Goal: Task Accomplishment & Management: Use online tool/utility

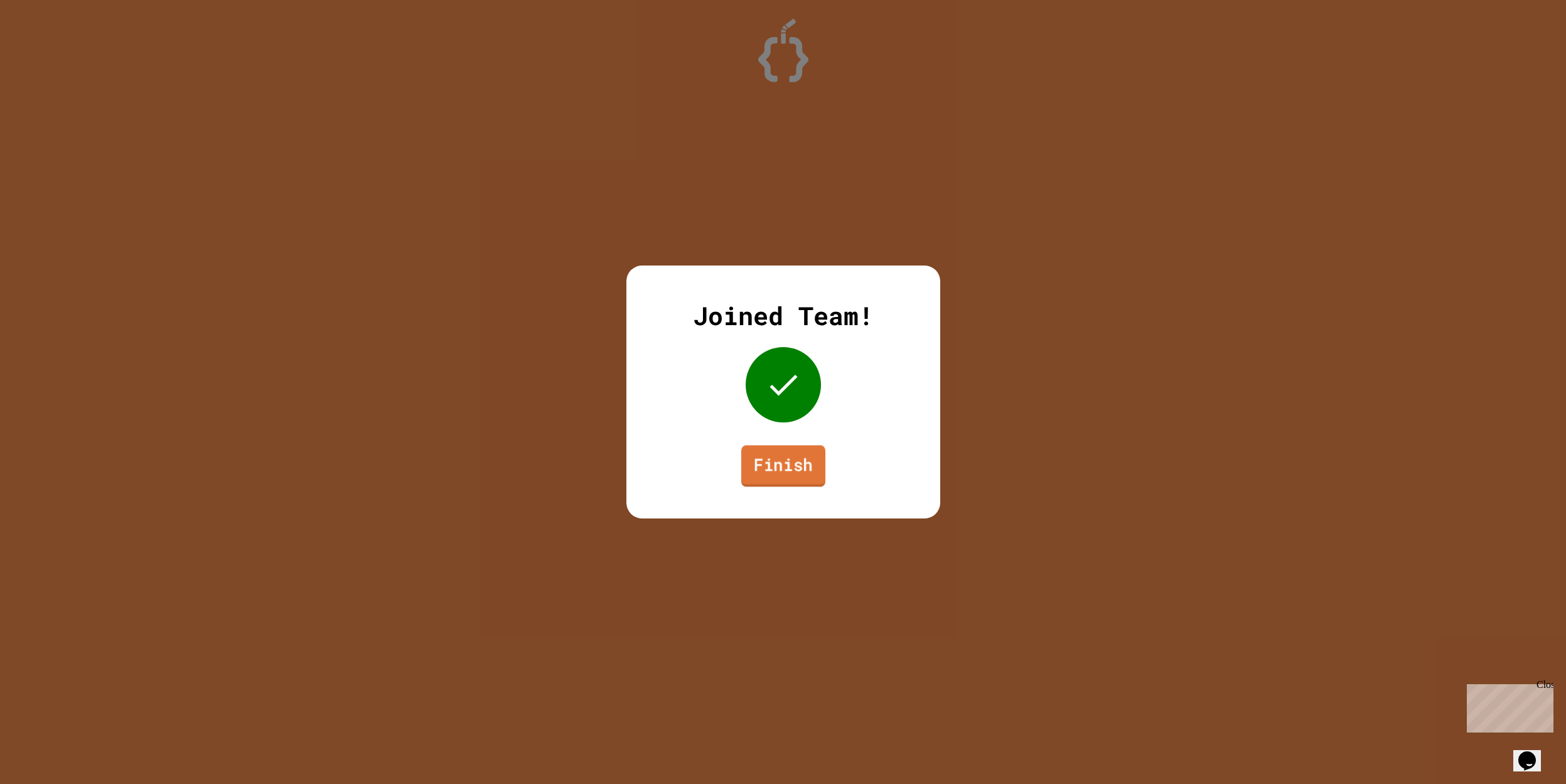
click at [783, 460] on link "Finish" at bounding box center [783, 465] width 84 height 41
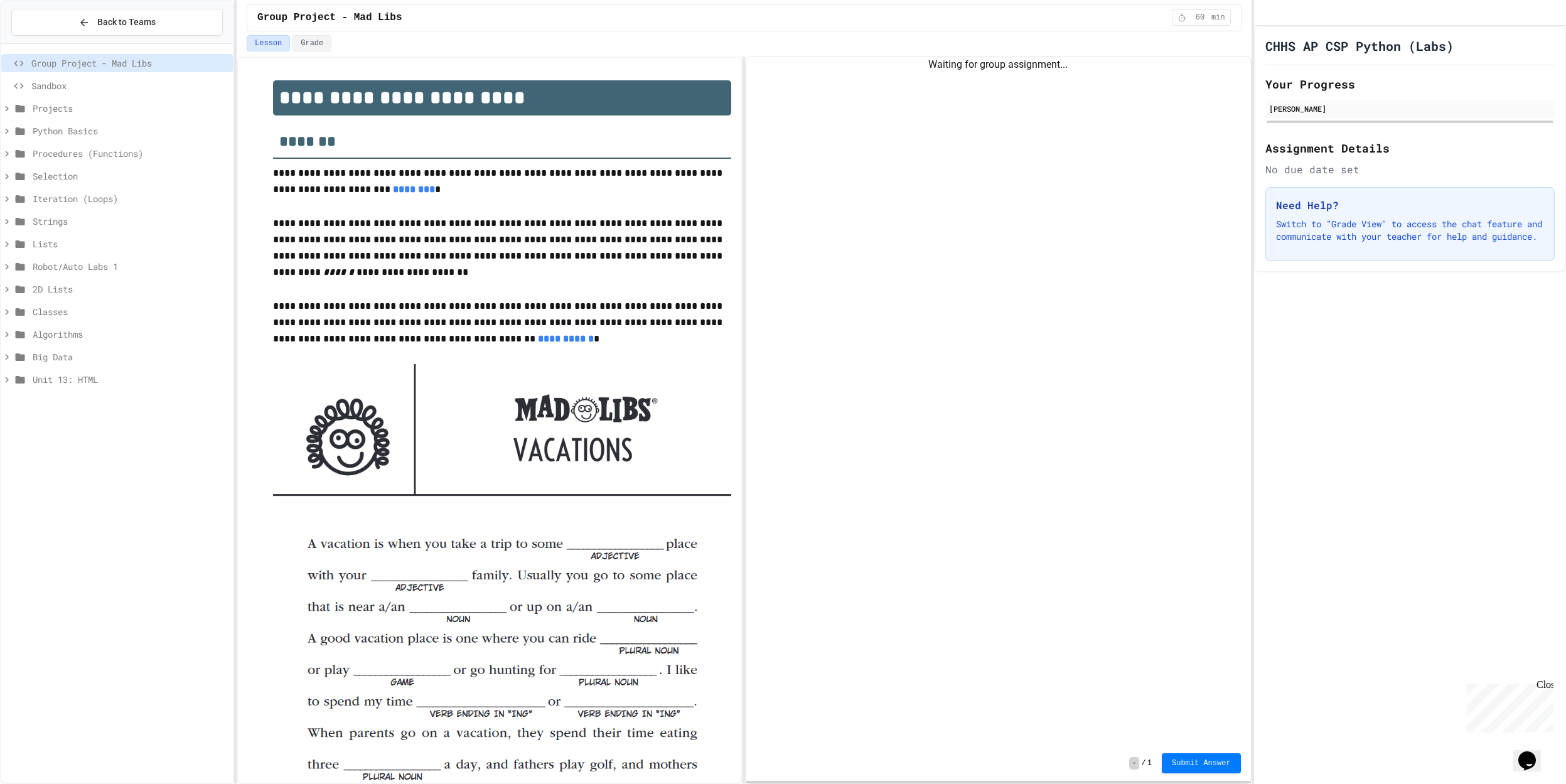
click at [1312, 157] on h2 "Assignment Details" at bounding box center [1410, 147] width 289 height 17
click at [317, 47] on button "Grade" at bounding box center [312, 43] width 39 height 16
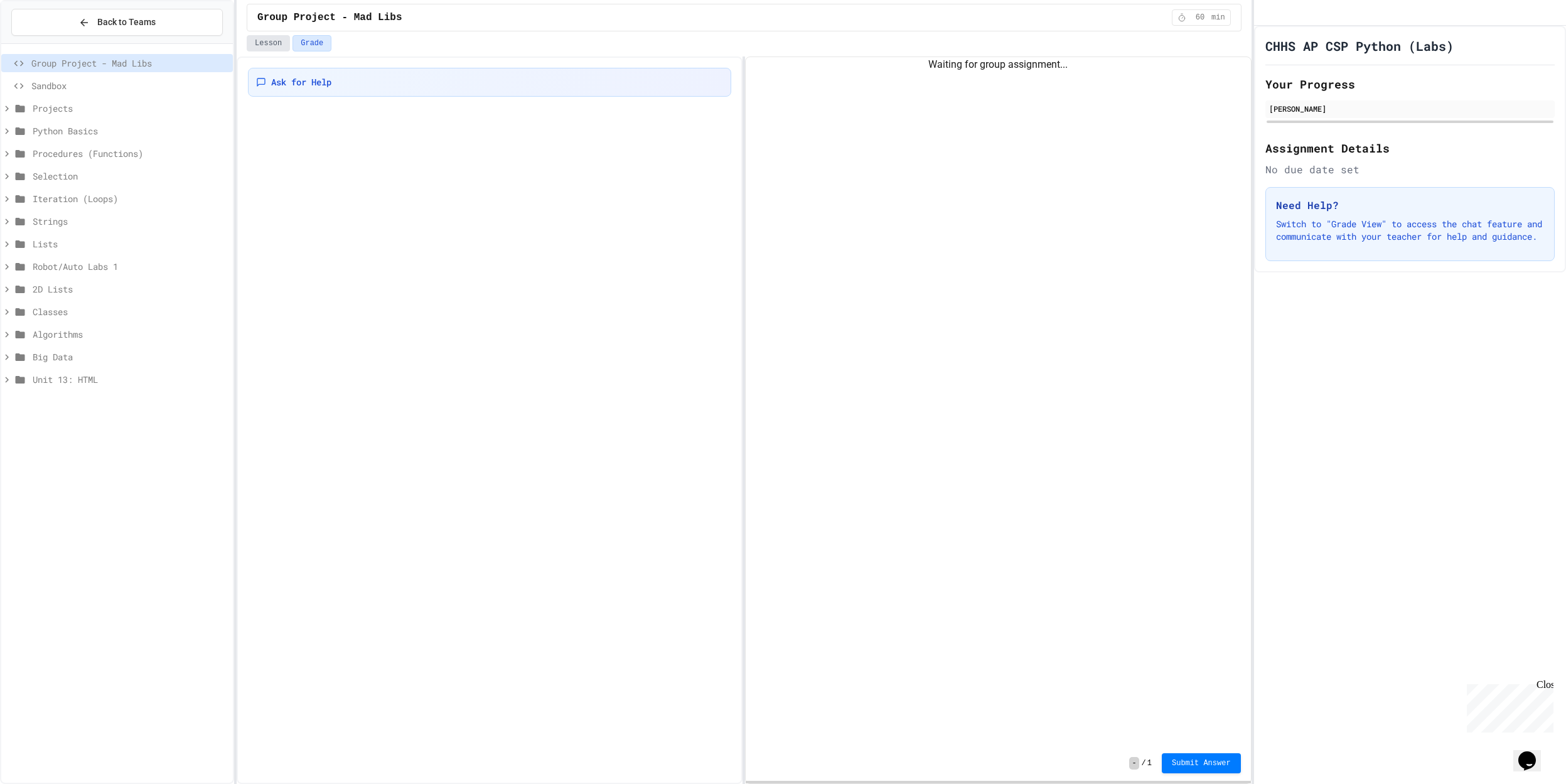
click at [257, 48] on button "Lesson" at bounding box center [268, 43] width 43 height 16
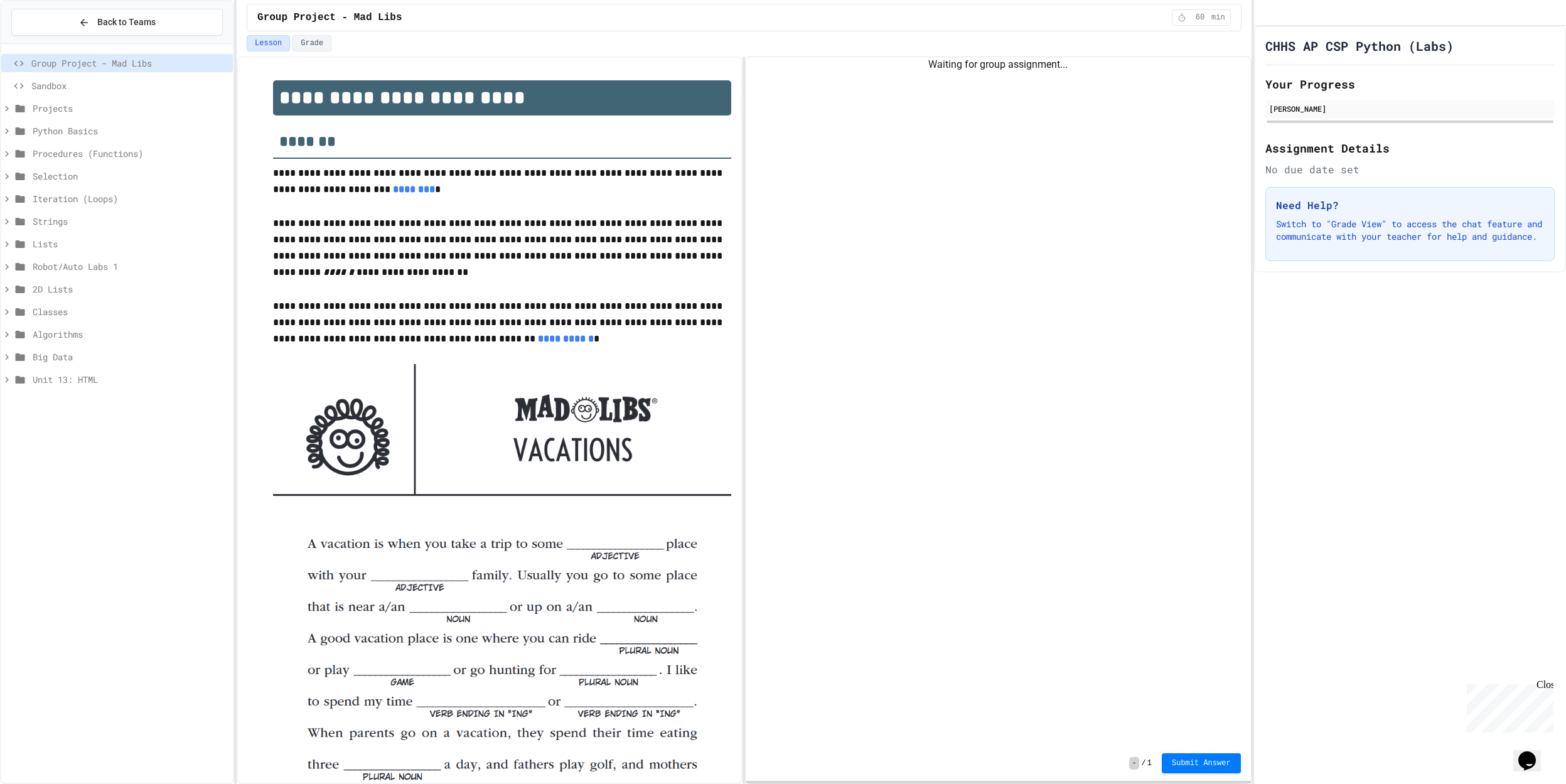
scroll to position [85, 0]
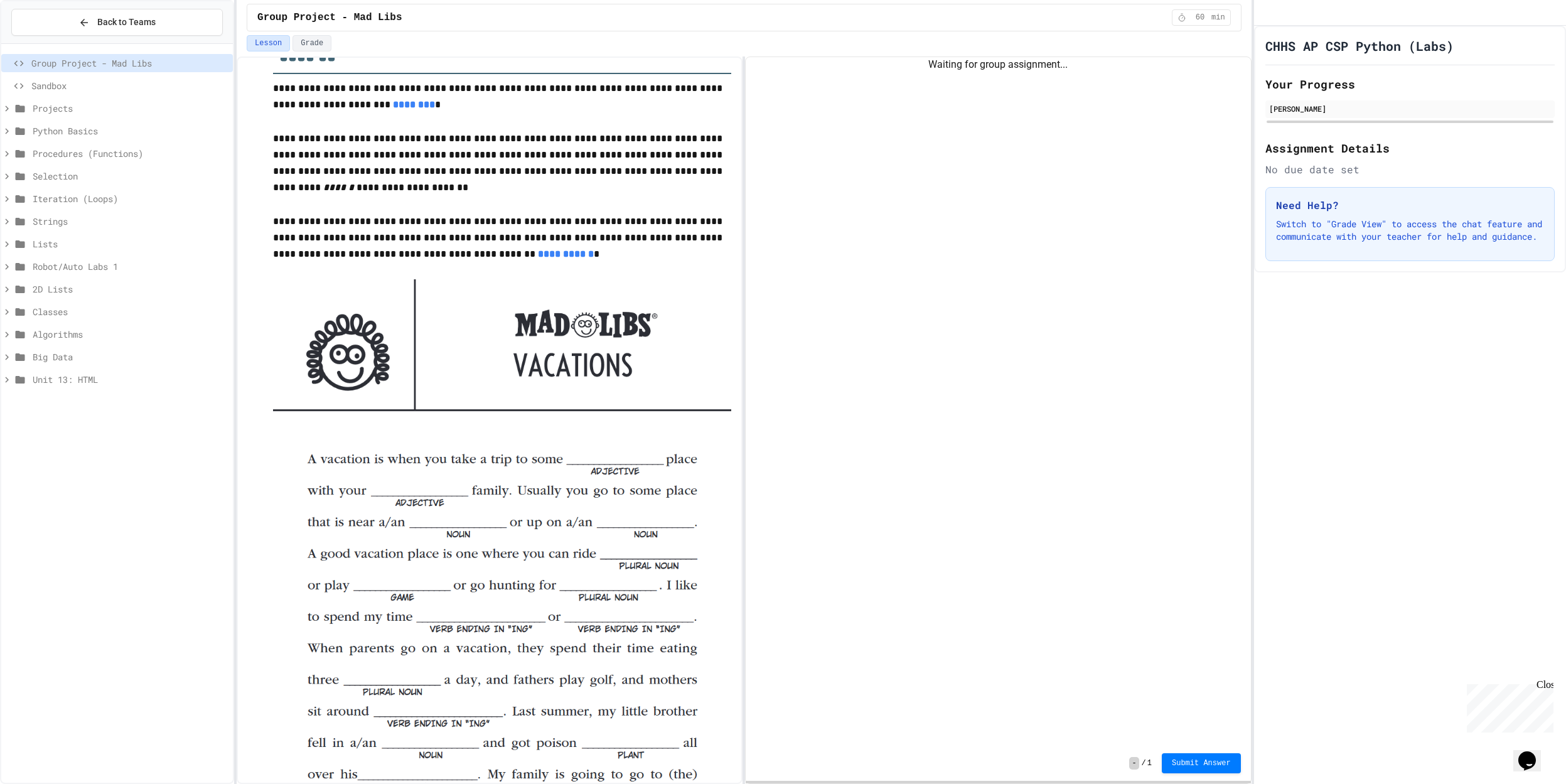
click at [47, 83] on span "Sandbox" at bounding box center [129, 85] width 196 height 13
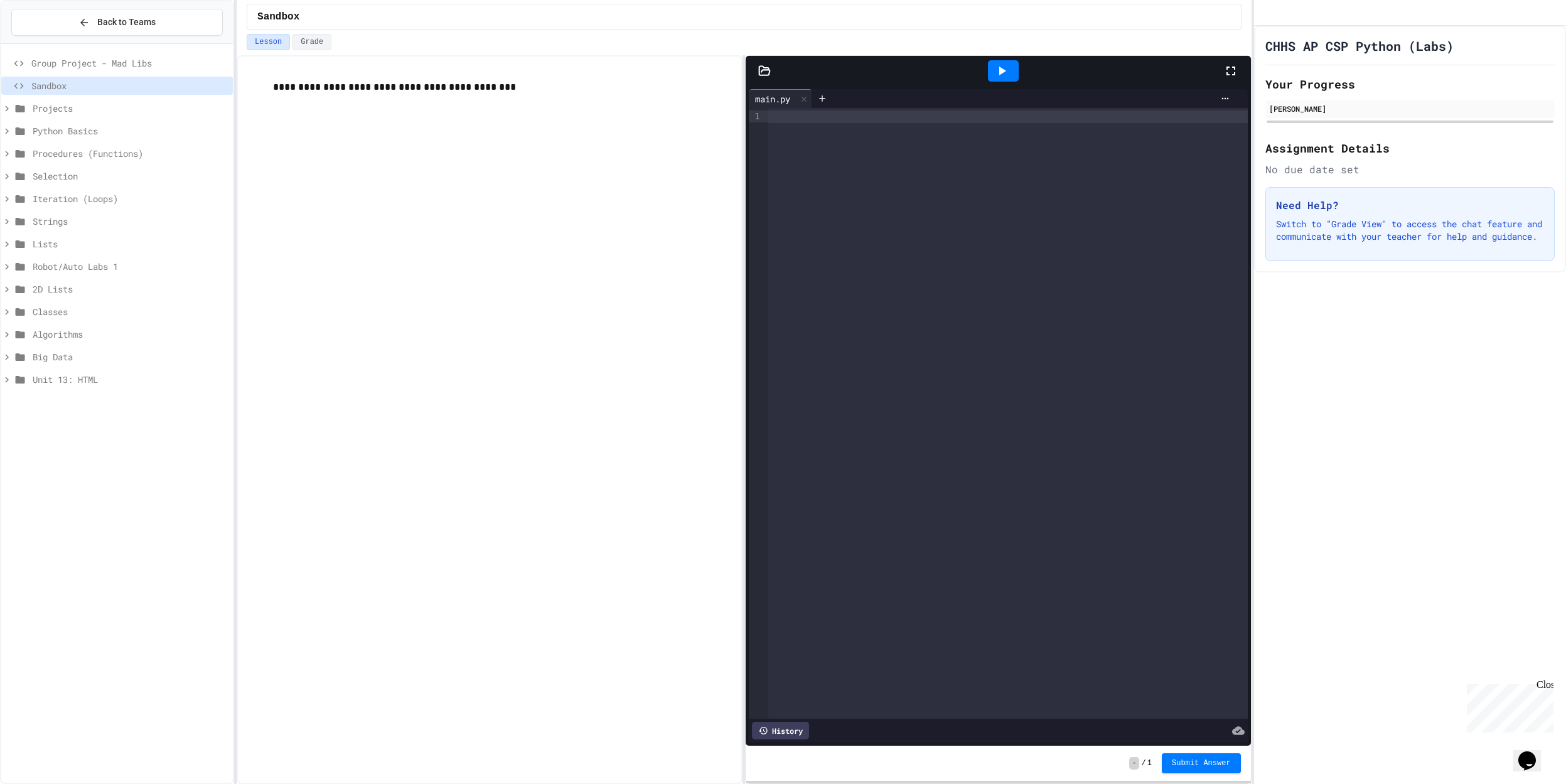
click at [52, 110] on span "Projects" at bounding box center [130, 108] width 195 height 13
click at [40, 110] on span "Projects" at bounding box center [130, 108] width 195 height 13
click at [100, 17] on span "Back to Teams" at bounding box center [126, 22] width 59 height 13
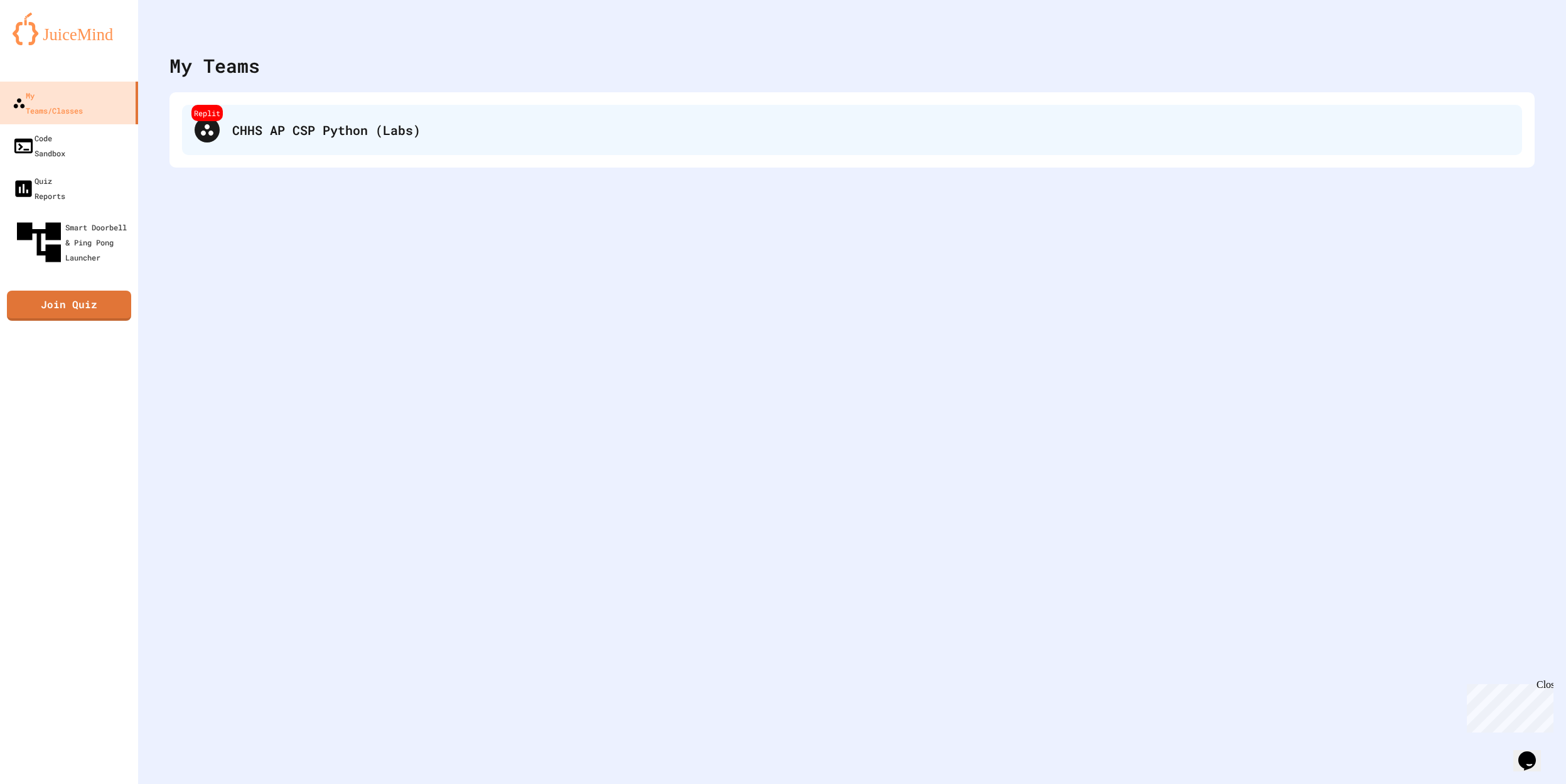
click at [373, 133] on div "CHHS AP CSP Python (Labs)" at bounding box center [871, 129] width 1277 height 19
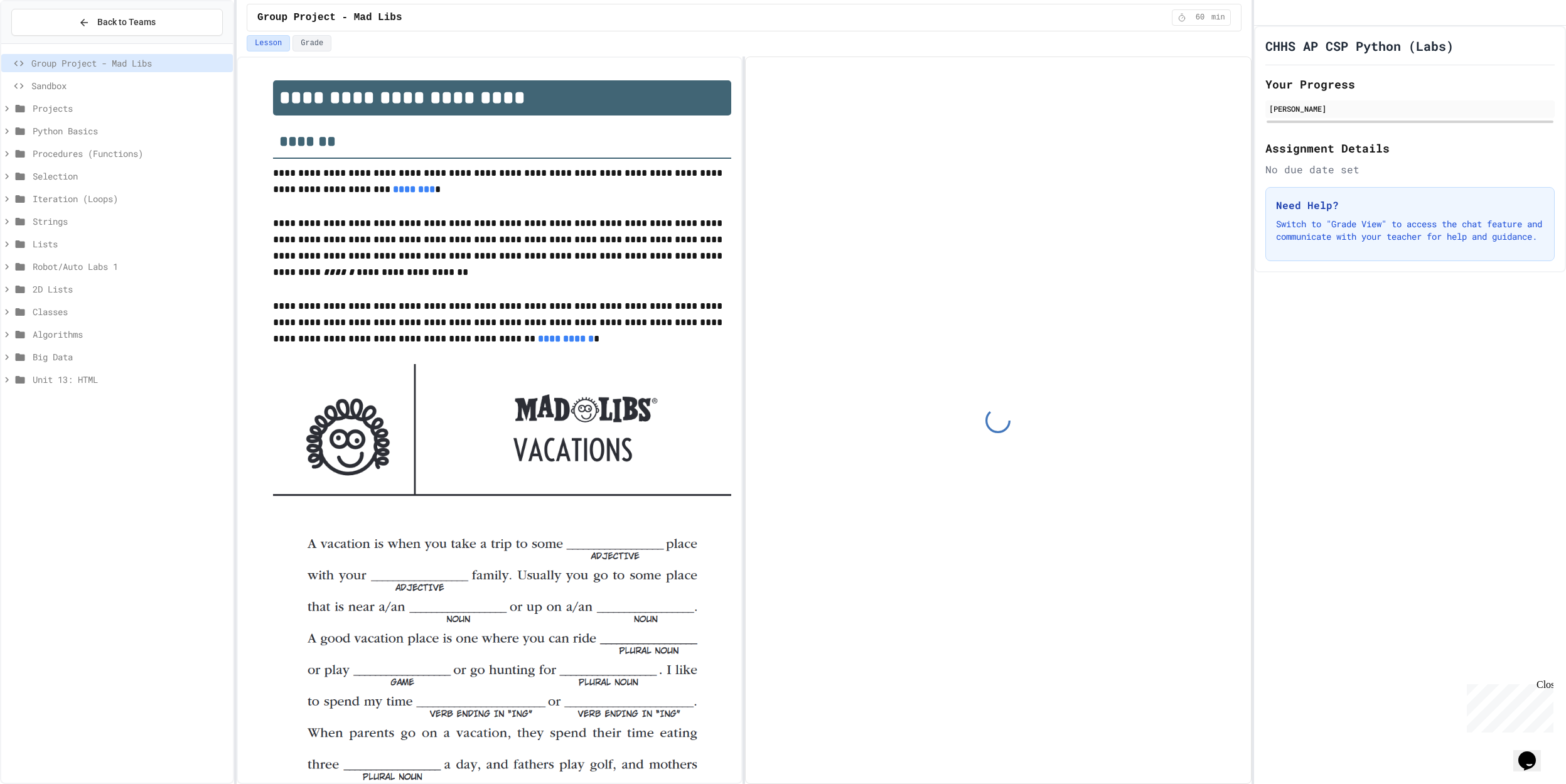
scroll to position [85, 0]
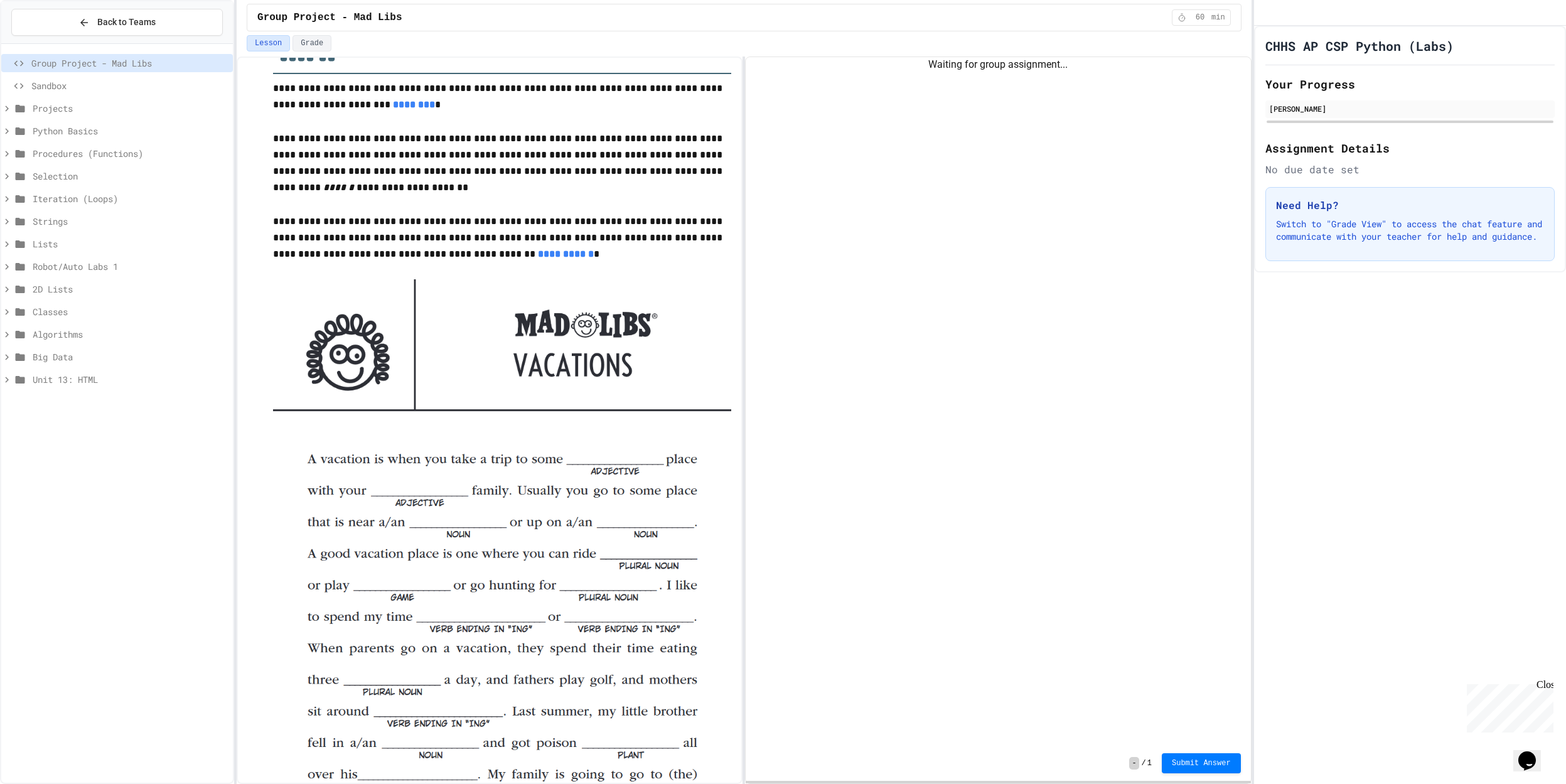
click at [373, 133] on p "**********" at bounding box center [502, 164] width 458 height 66
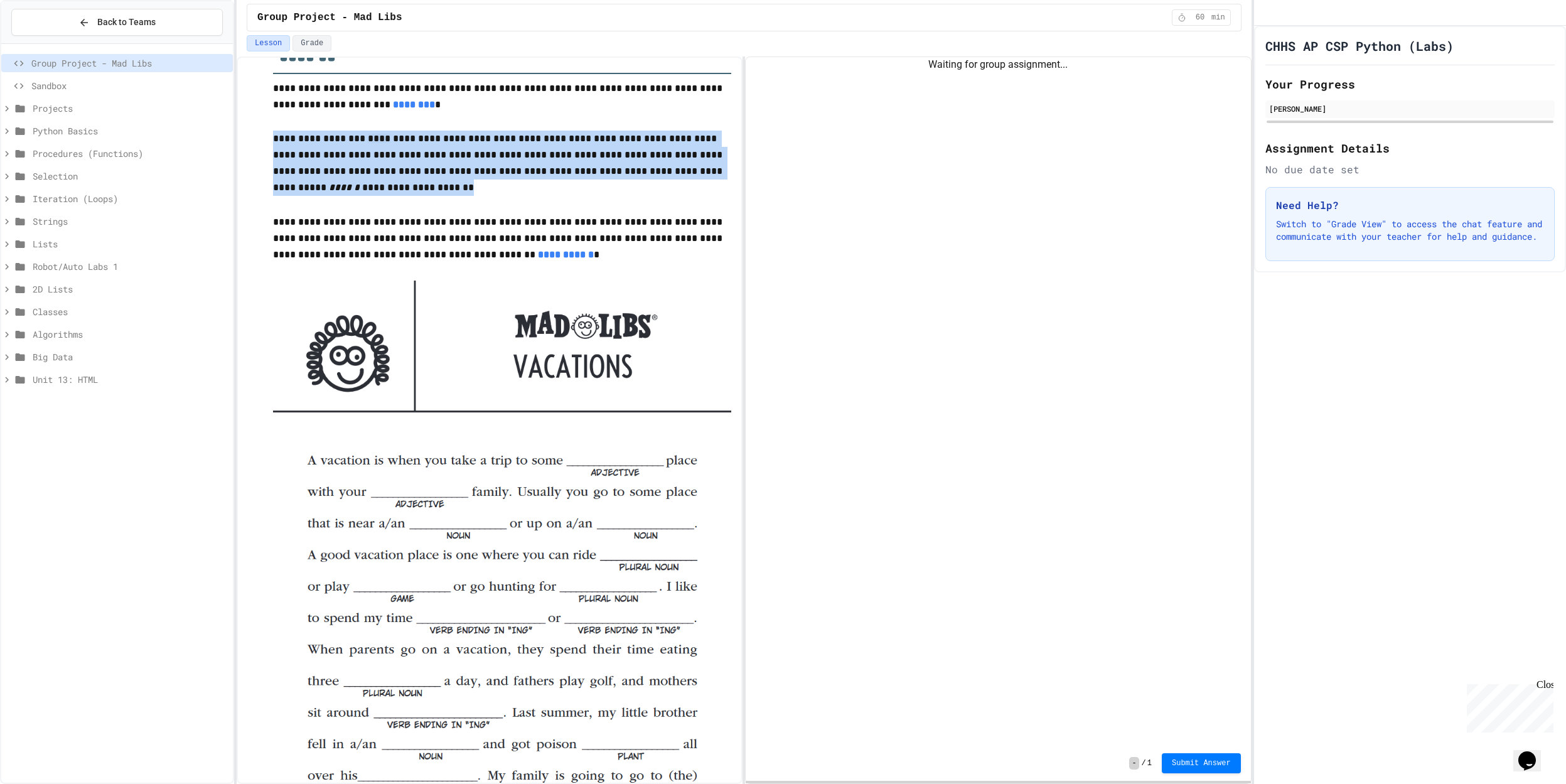
click at [373, 133] on p "**********" at bounding box center [502, 164] width 458 height 68
click at [373, 133] on p "**********" at bounding box center [502, 166] width 458 height 71
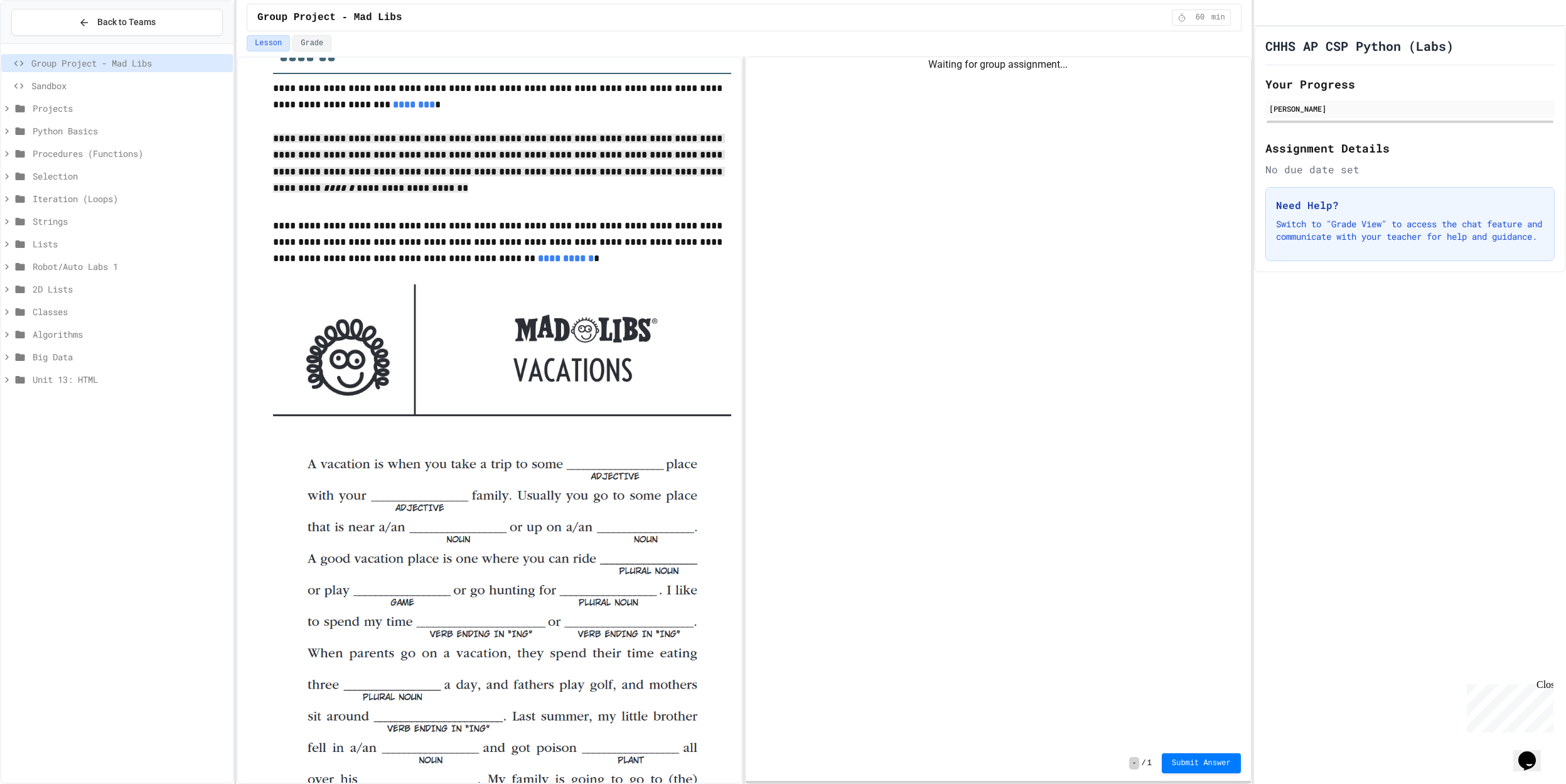
click at [950, 277] on div "Waiting for group assignment..." at bounding box center [998, 401] width 505 height 688
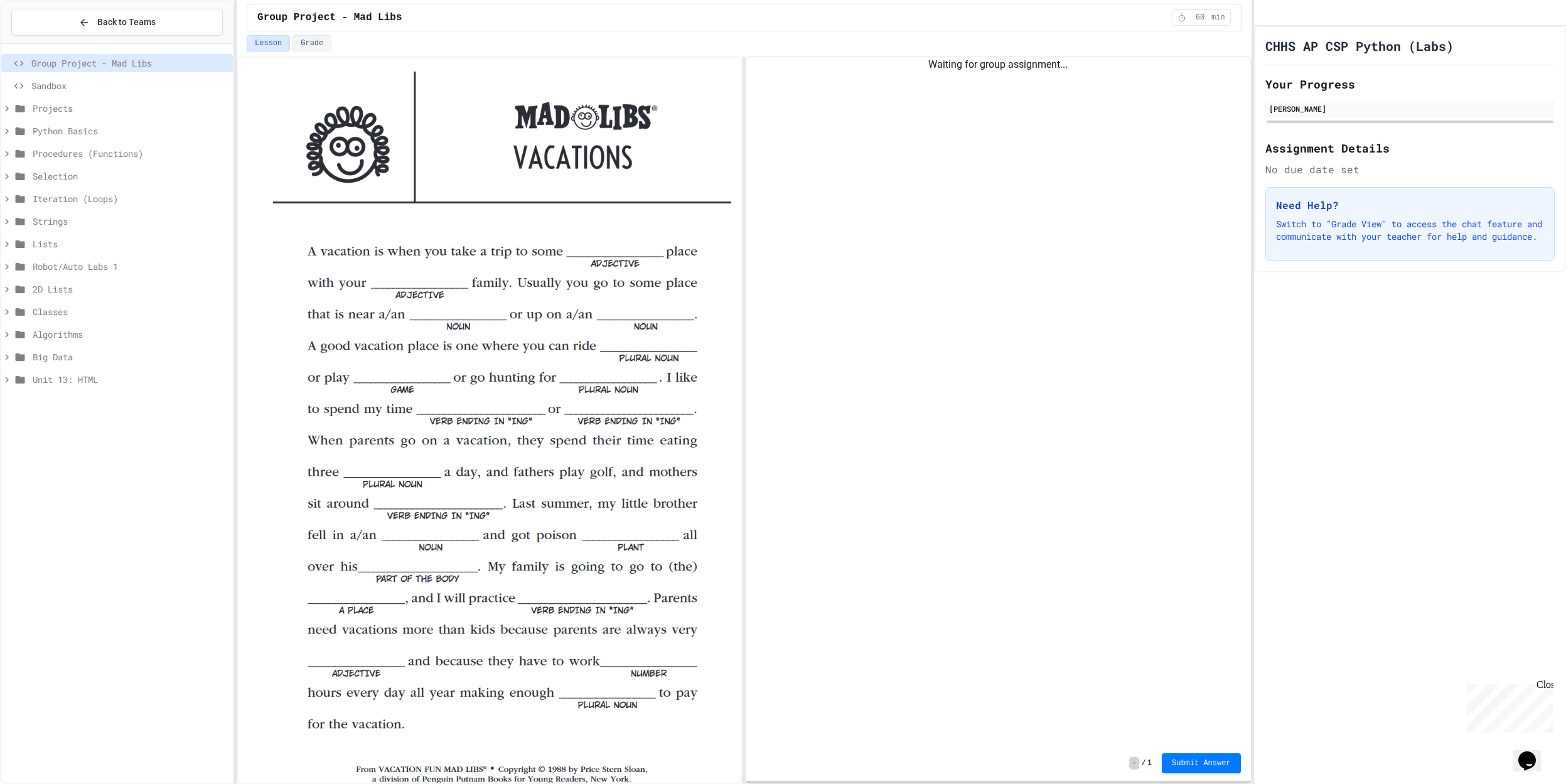
scroll to position [0, 0]
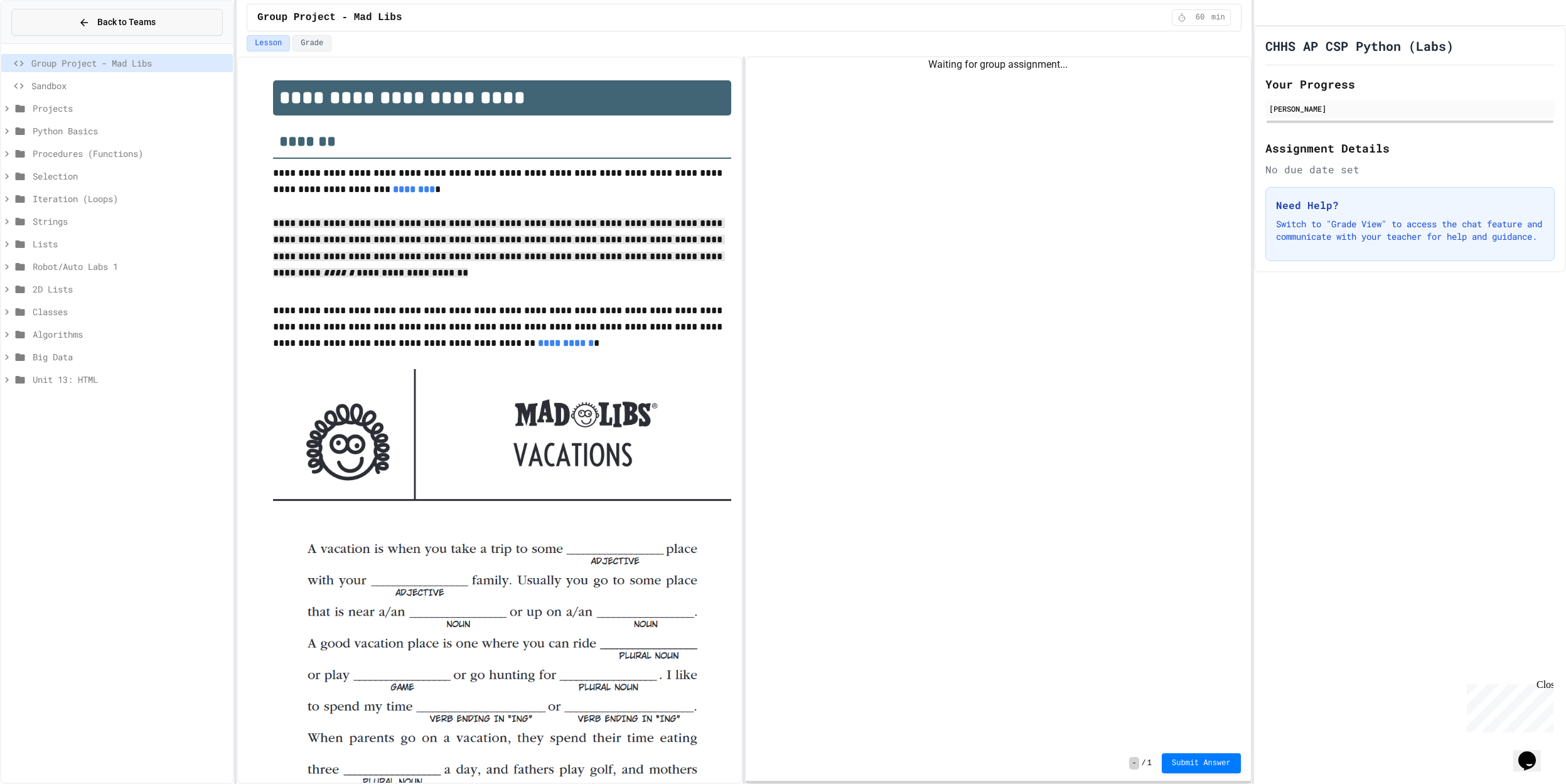
click at [164, 20] on button "Back to Teams" at bounding box center [117, 22] width 212 height 27
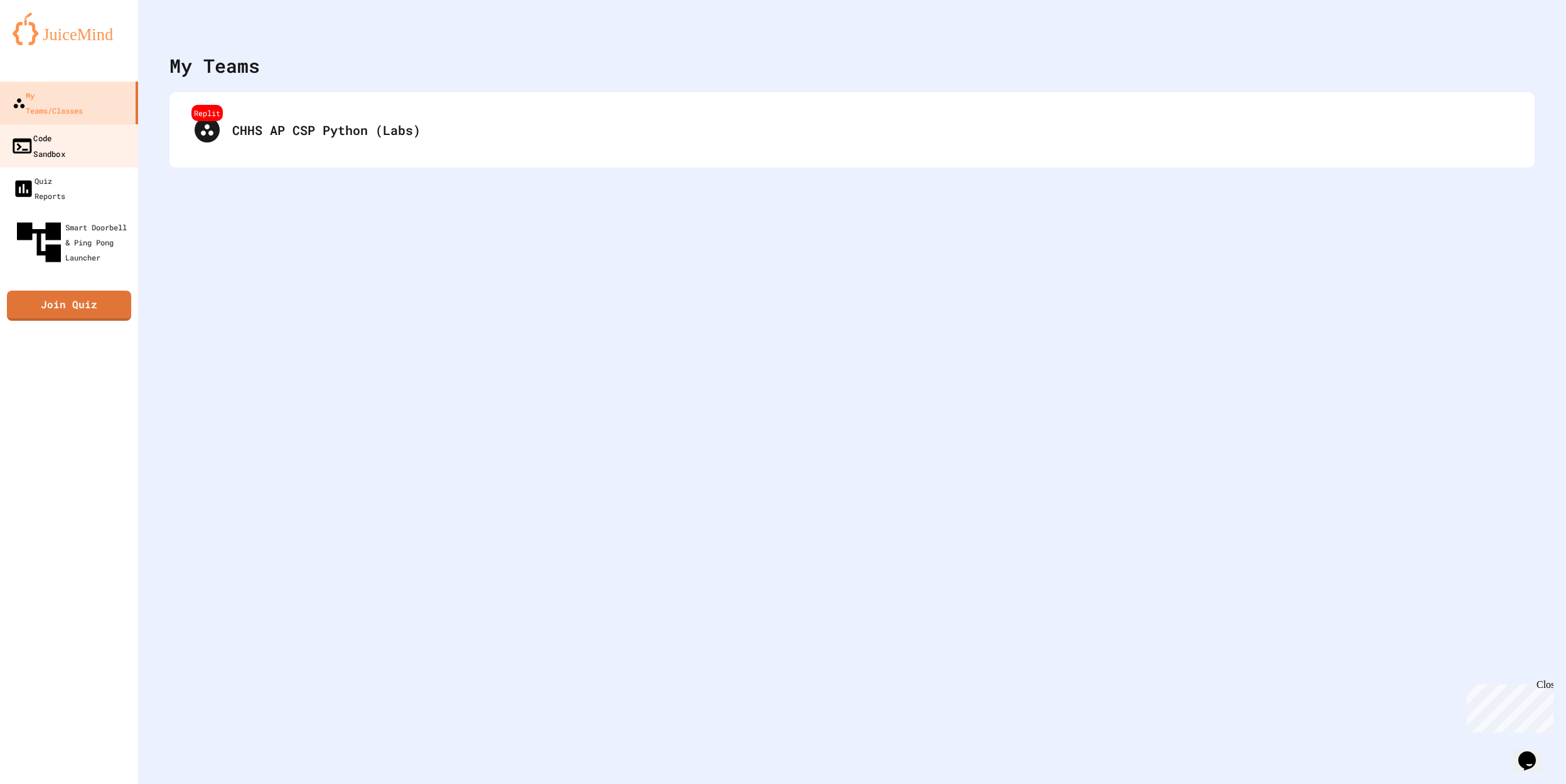
click at [52, 132] on link "Code Sandbox" at bounding box center [69, 145] width 143 height 44
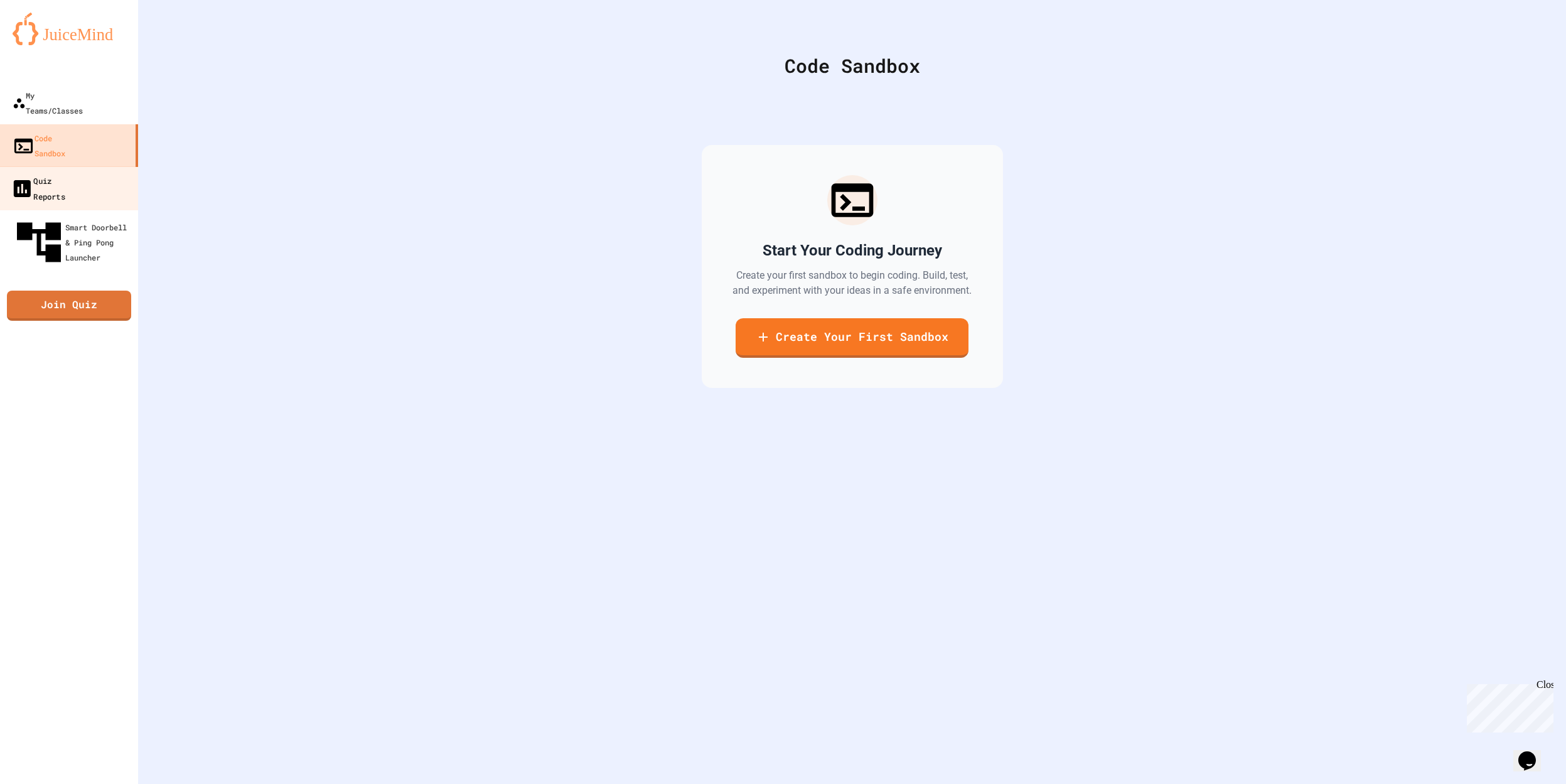
click at [56, 173] on div "Quiz Reports" at bounding box center [38, 188] width 55 height 31
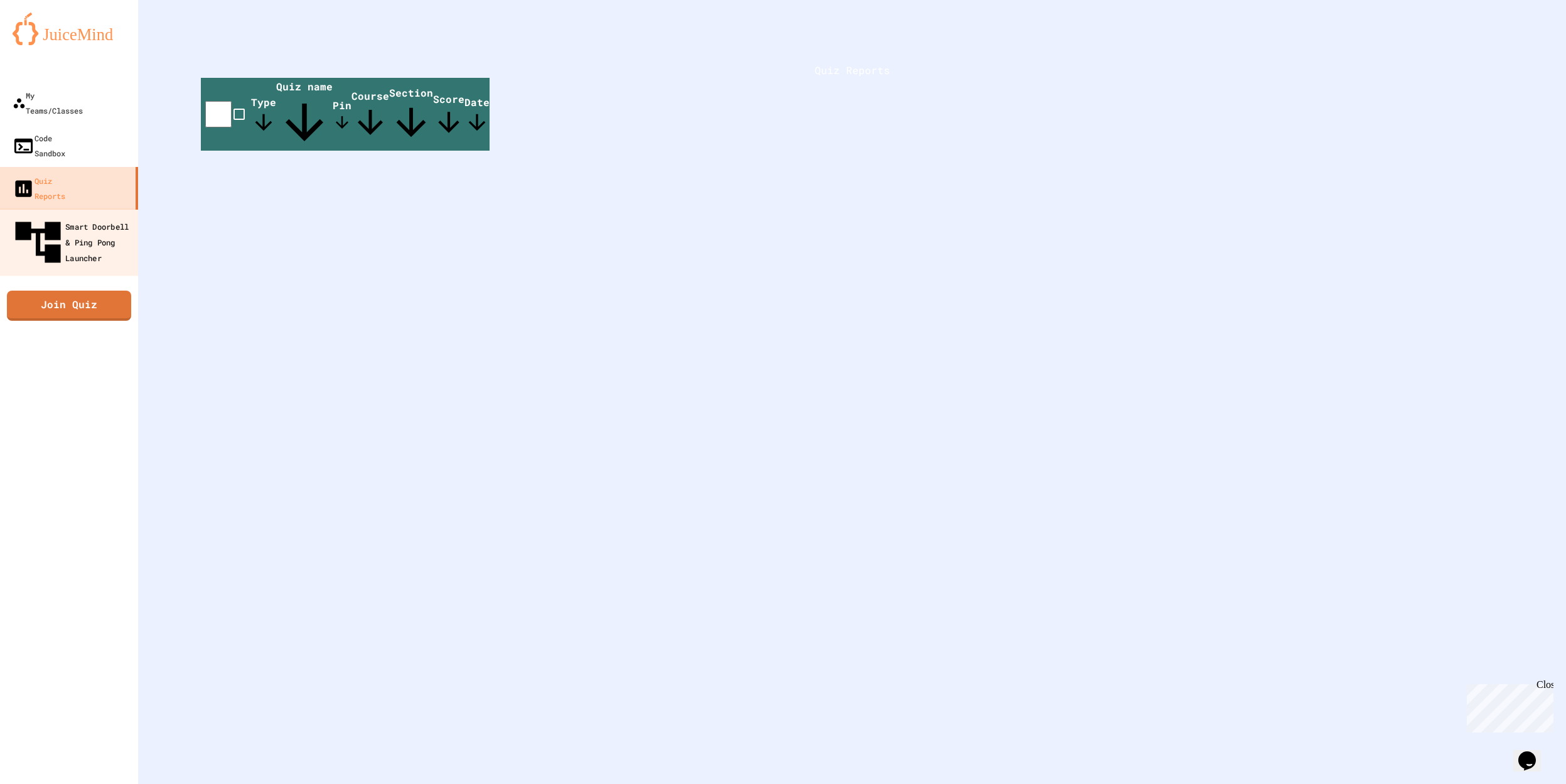
click at [71, 215] on div "Smart Doorbell & Ping Pong Launcher" at bounding box center [73, 242] width 124 height 55
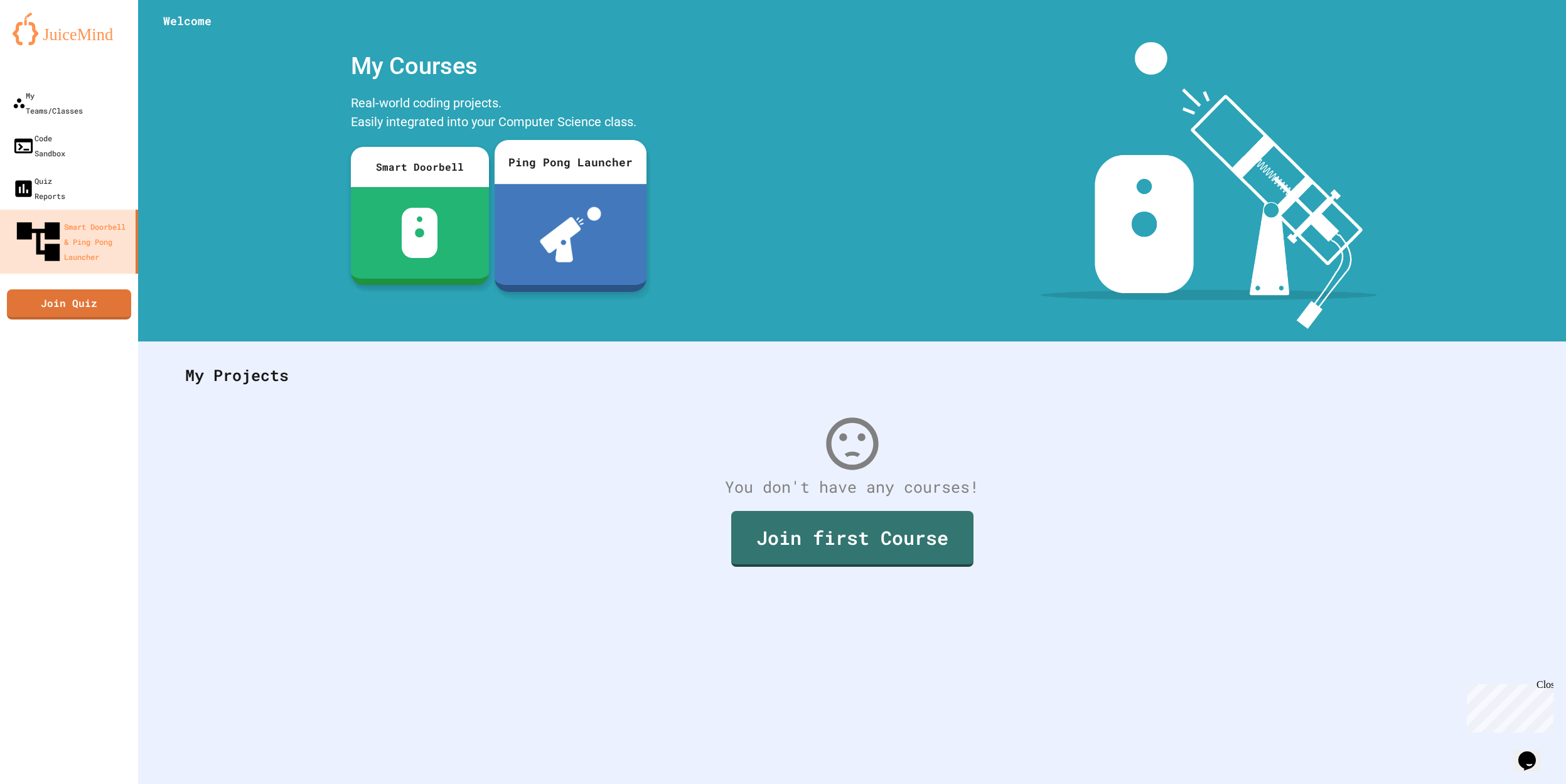
click at [551, 196] on div at bounding box center [570, 234] width 152 height 101
